Goal: Task Accomplishment & Management: Manage account settings

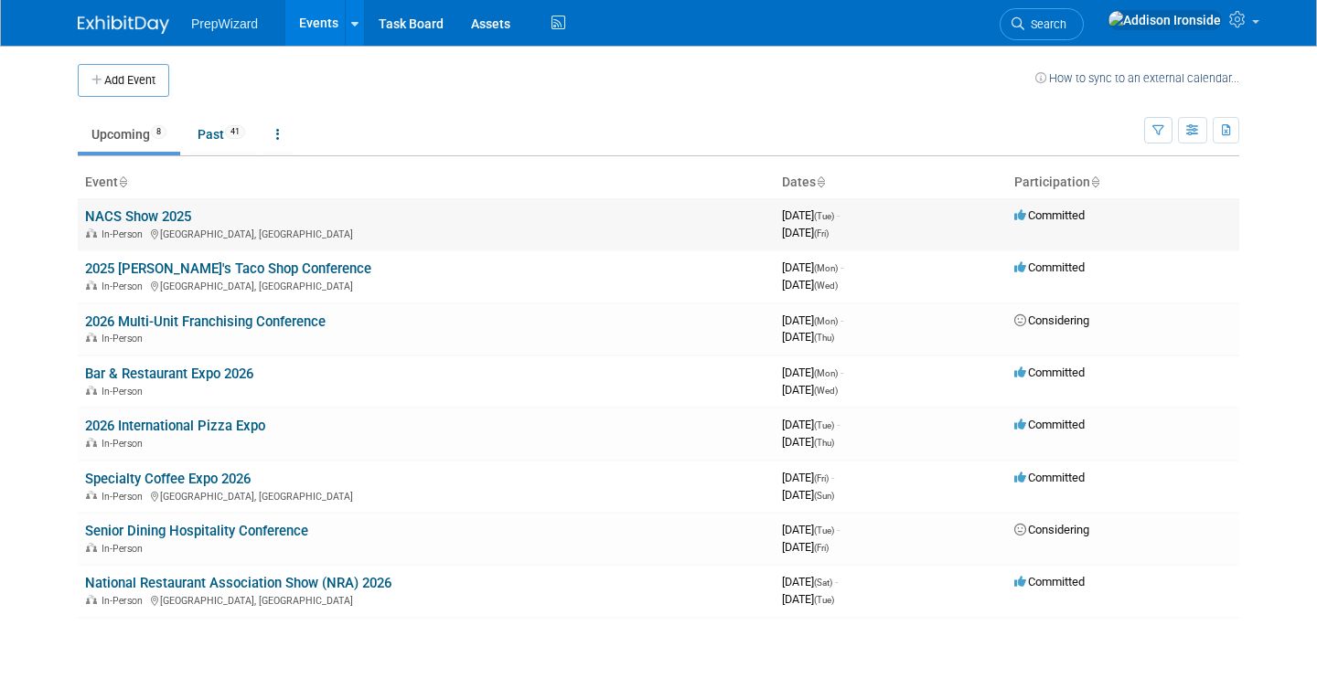
click at [157, 216] on link "NACS Show 2025" at bounding box center [138, 216] width 106 height 16
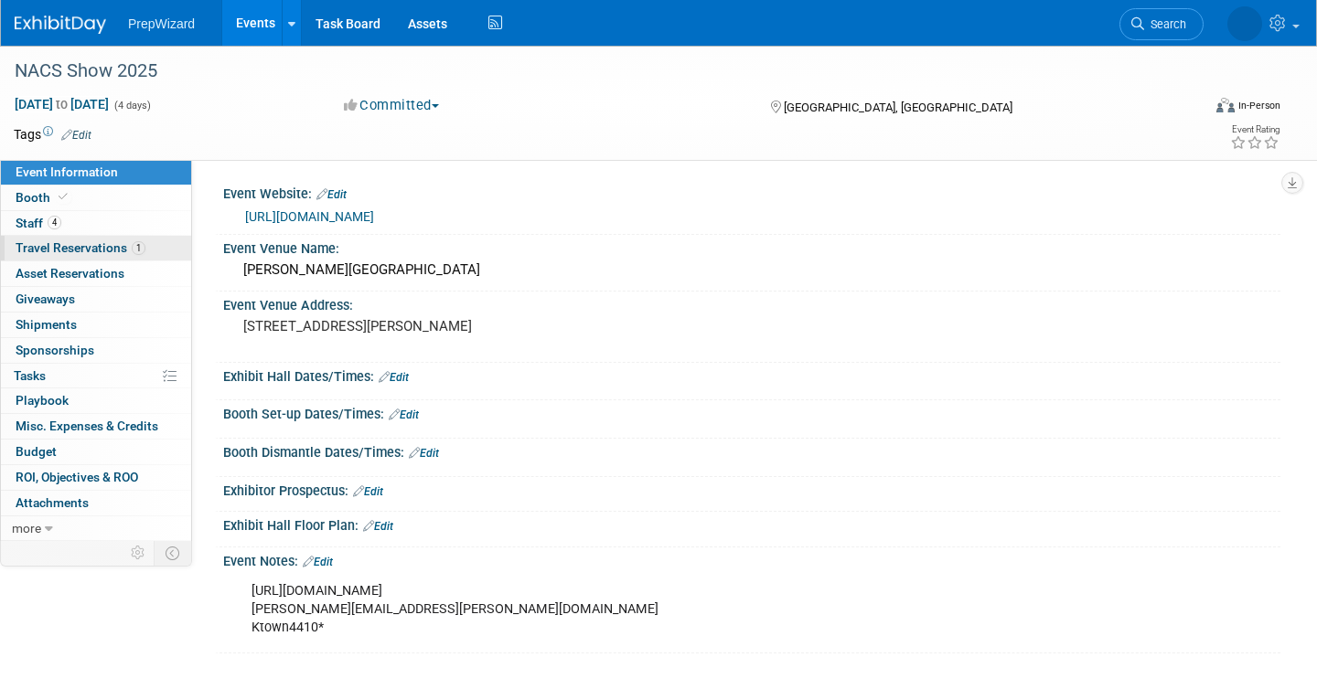
click at [80, 251] on span "Travel Reservations 1" at bounding box center [81, 247] width 130 height 15
